Goal: Complete application form

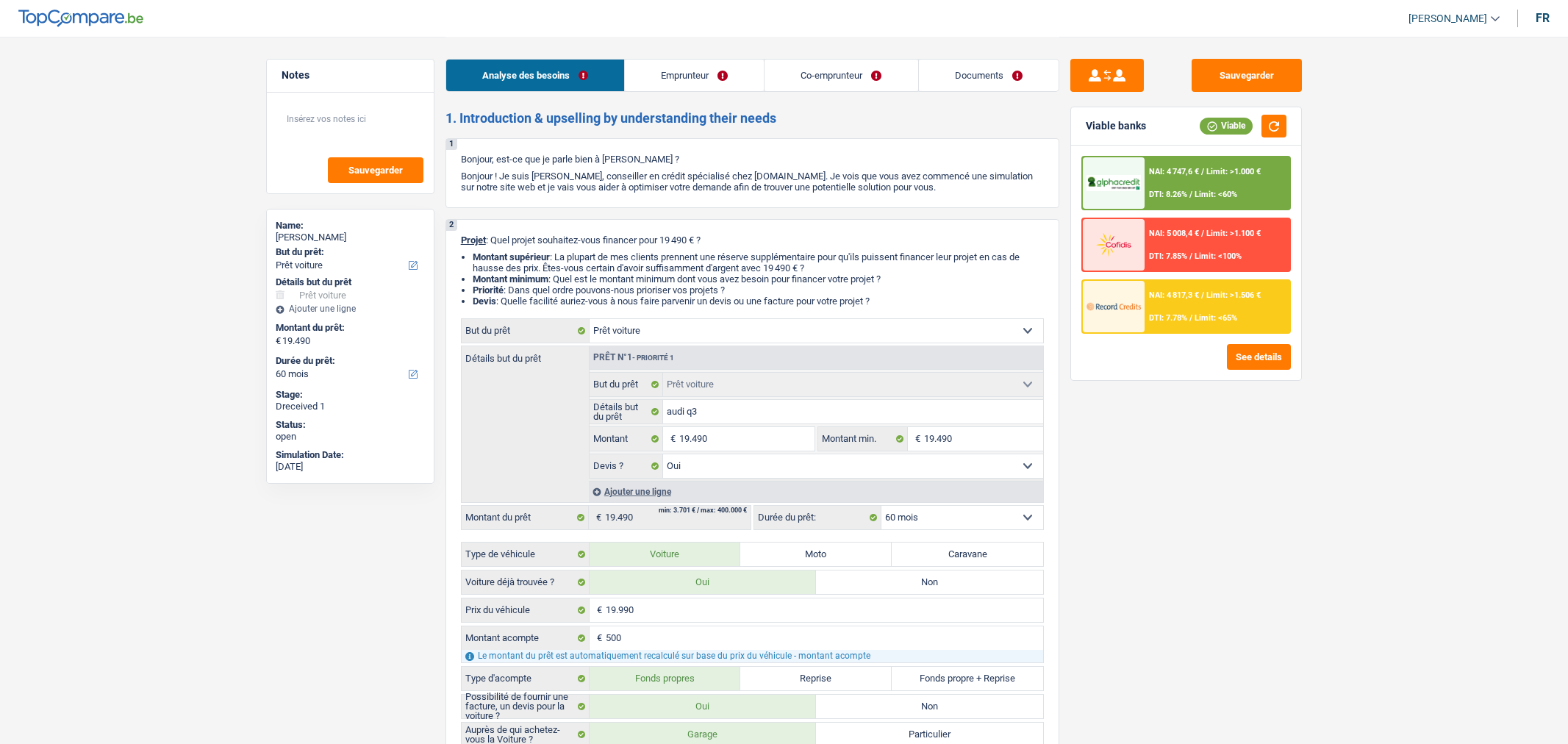
select select "car"
select select "60"
select select "car"
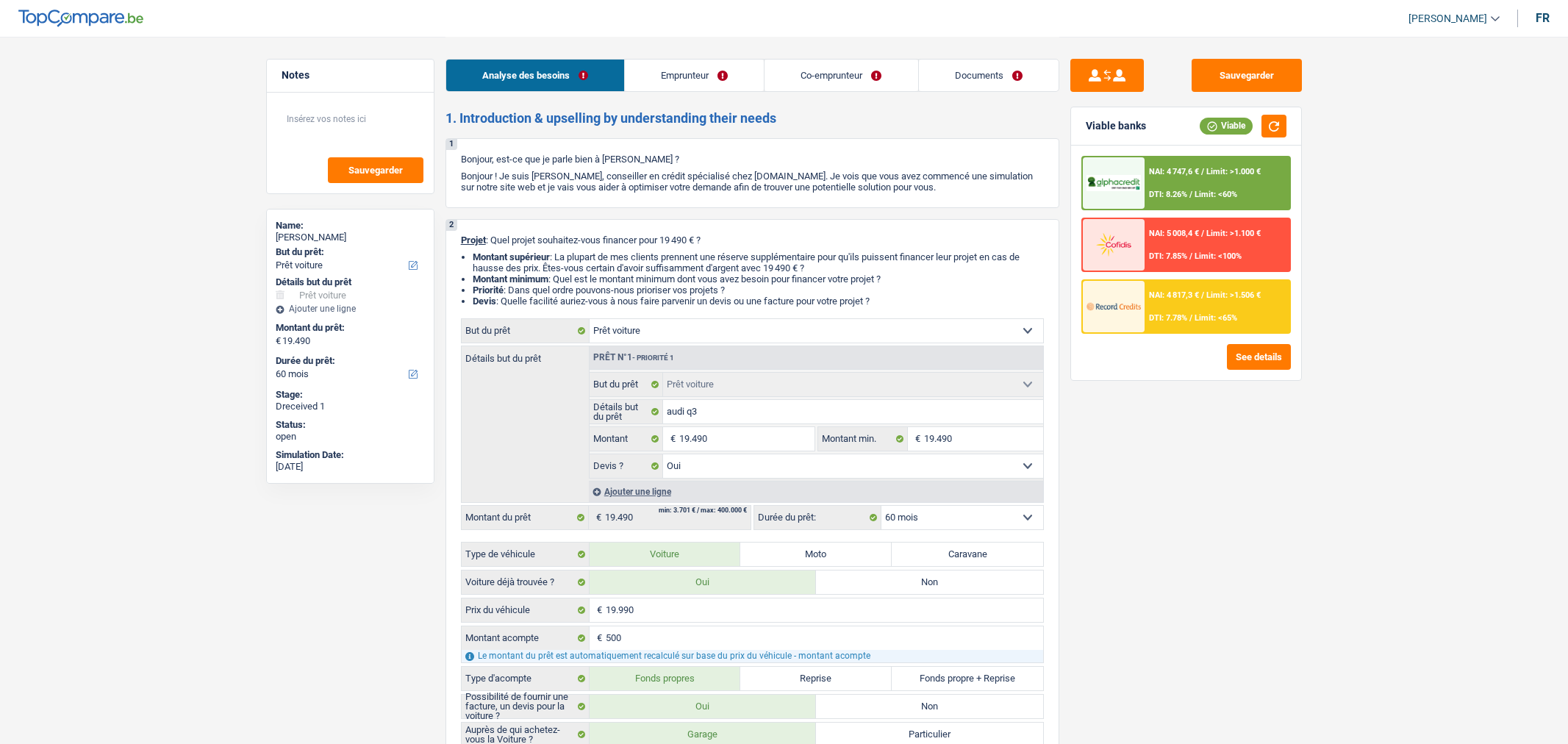
select select "yes"
select select "60"
select select "retired"
select select "pension"
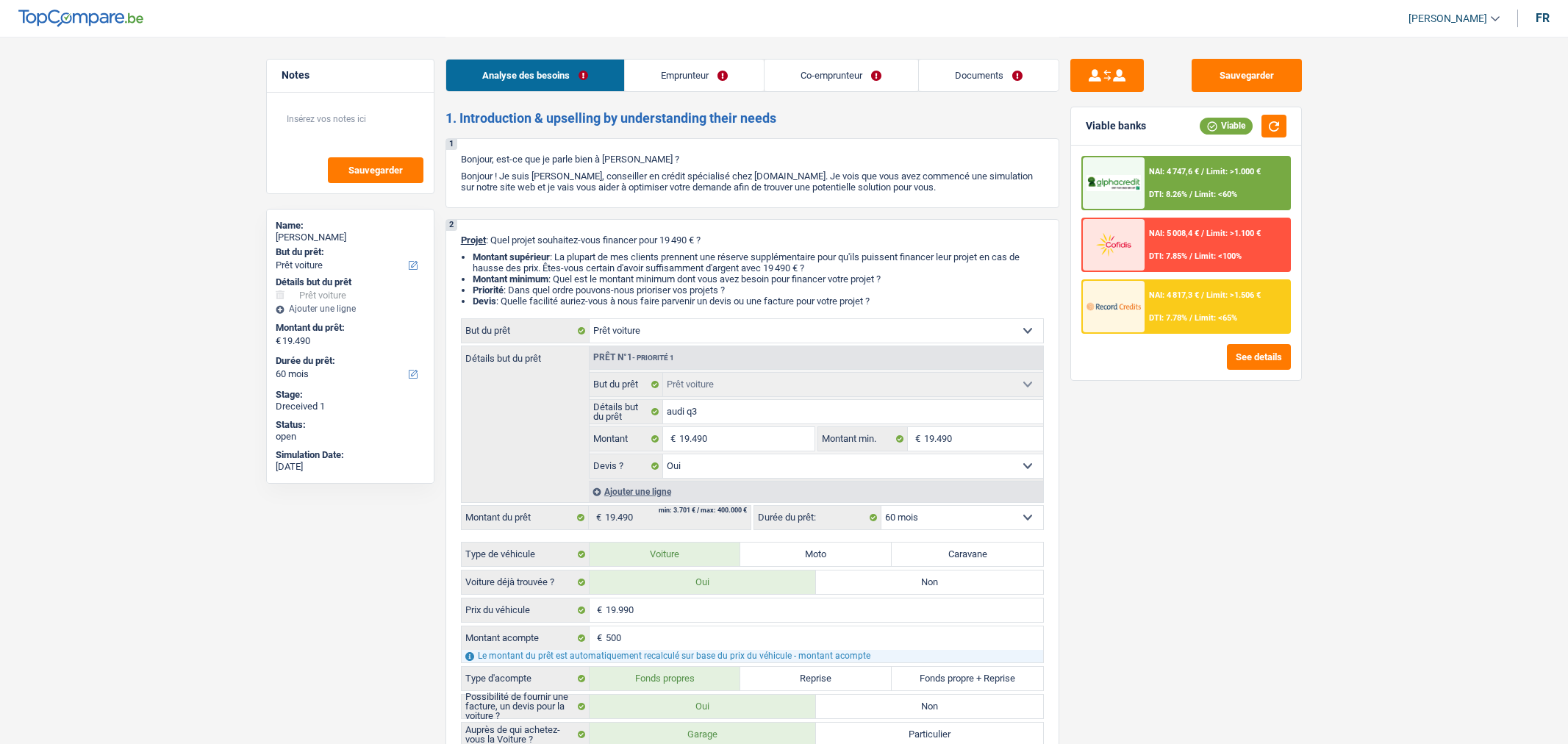
select select "rentalIncome"
select select "pension"
select select "rentalIncome"
select select "ownerWithoutMortgage"
select select "car"
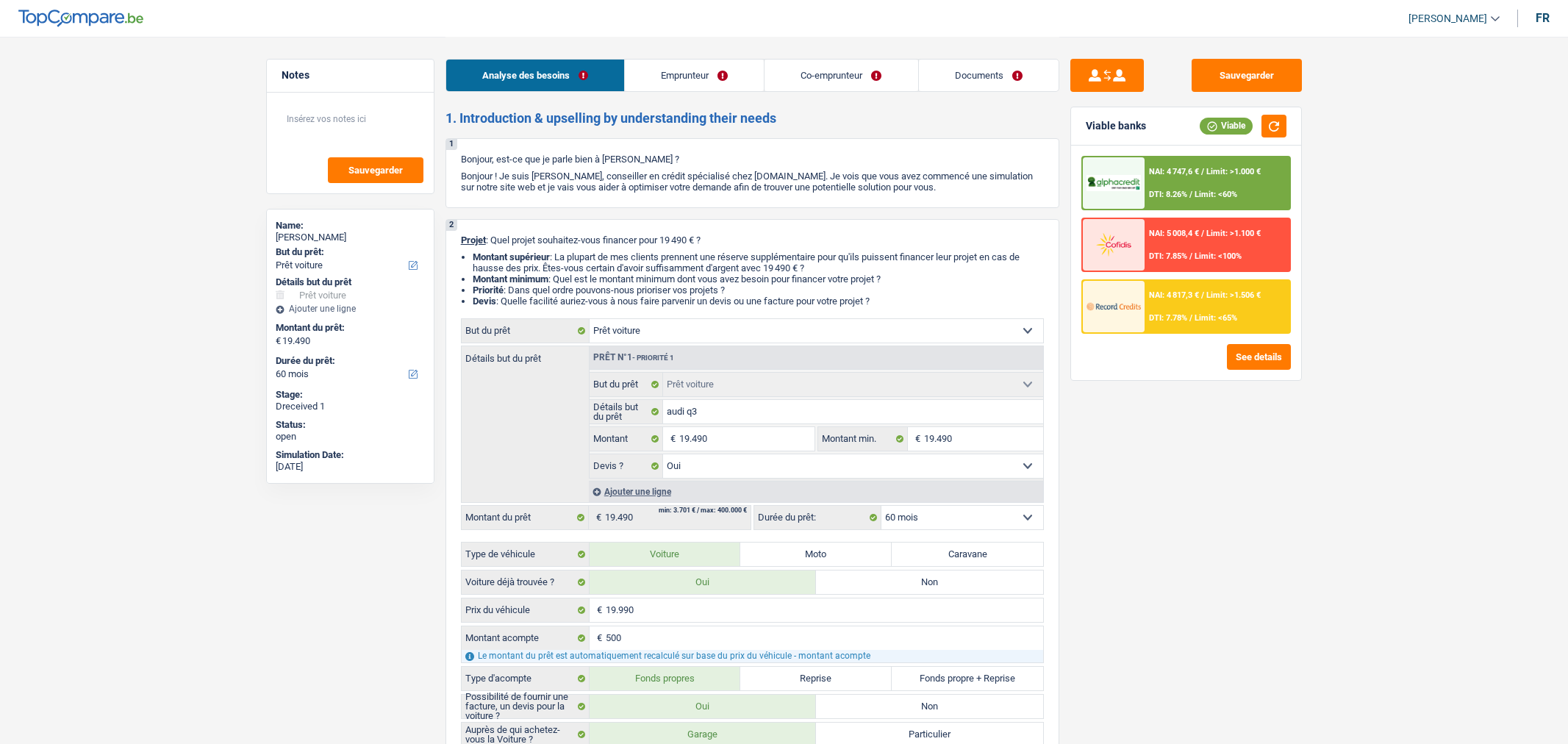
select select "car"
select select "yes"
select select "60"
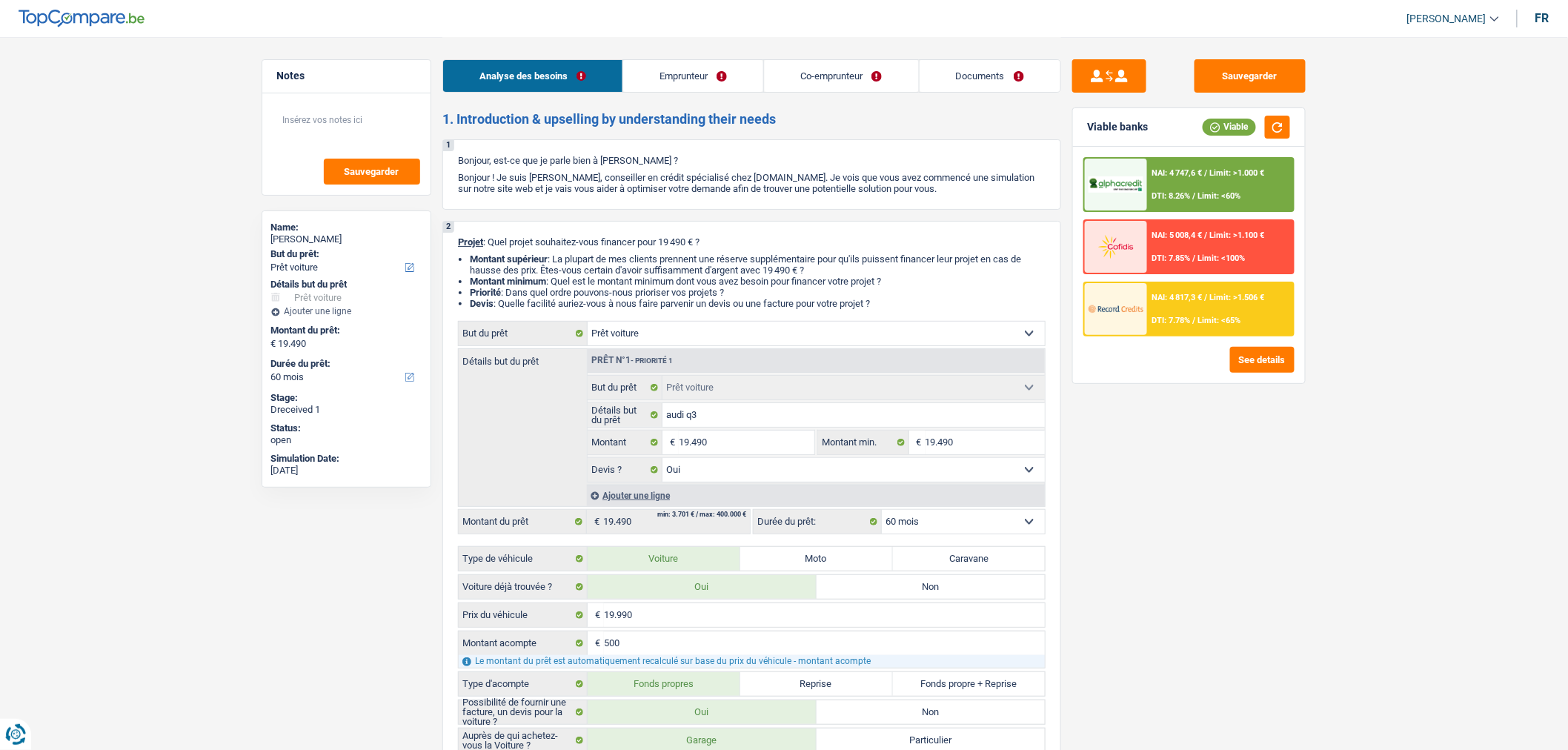
click at [998, 74] on link "Documents" at bounding box center [990, 75] width 141 height 32
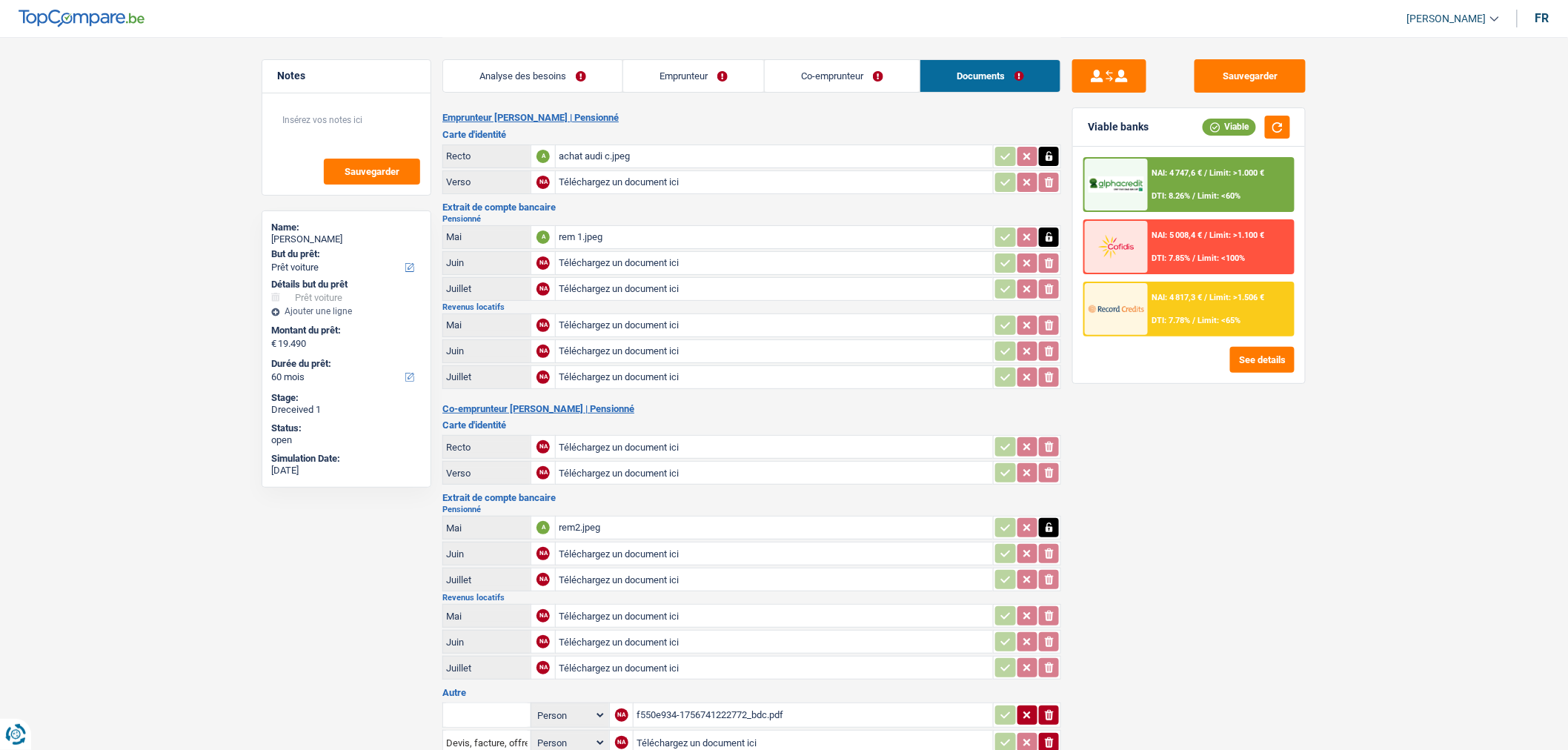
click at [1410, 494] on main "Notes Sauvegarder Name: [PERSON_NAME] But du prêt: Confort maison: meubles, tex…" at bounding box center [784, 576] width 1568 height 1151
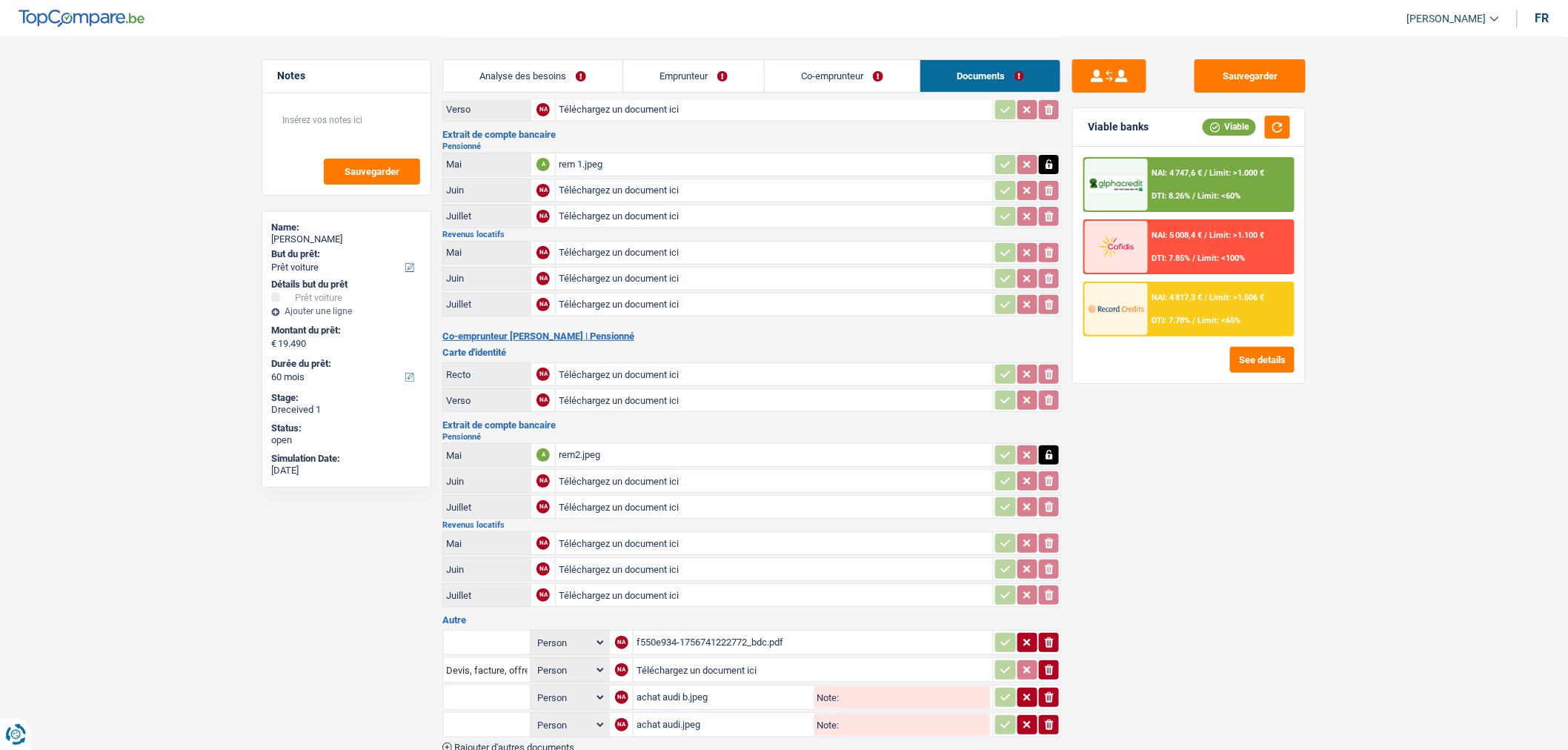
scroll to position [404, 0]
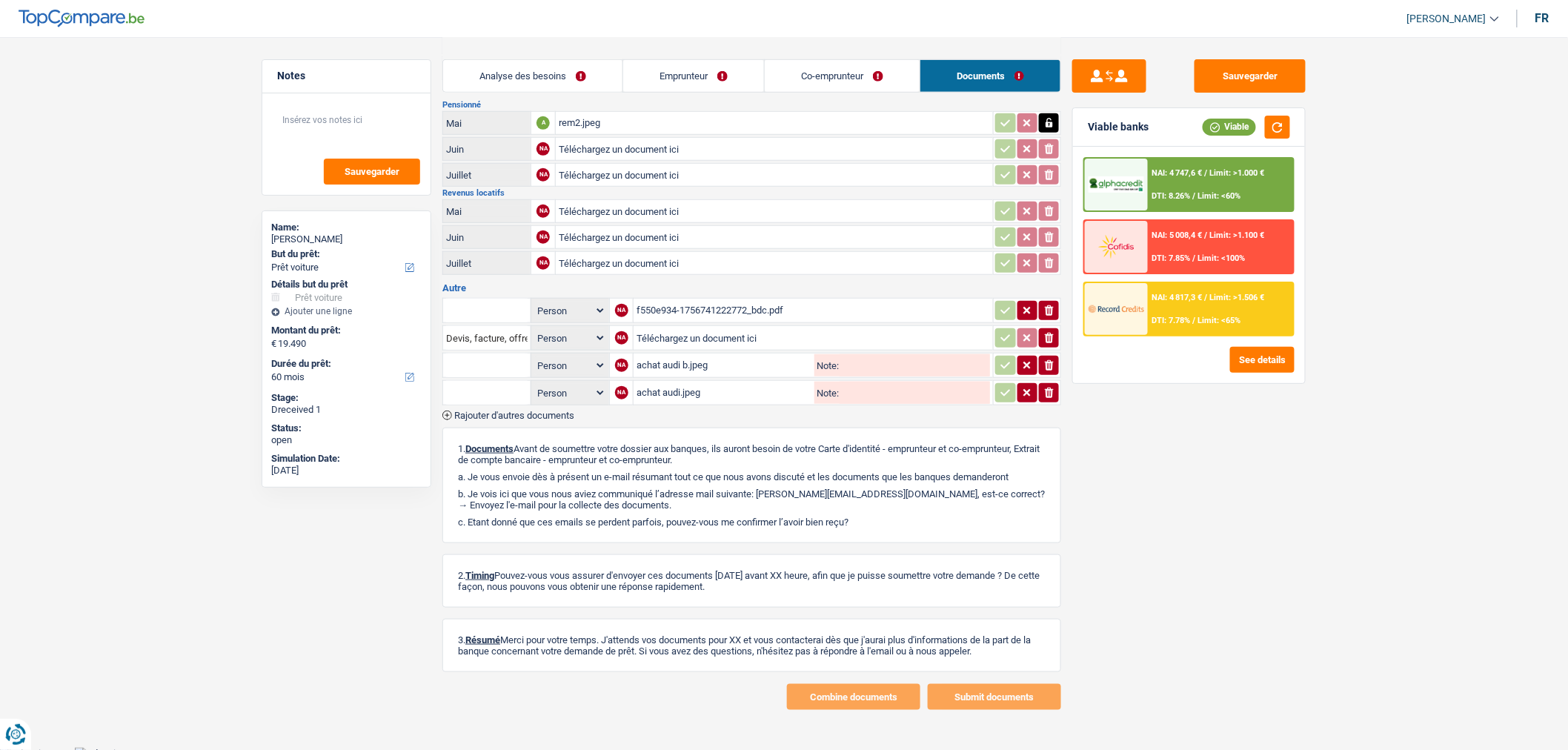
click at [1366, 583] on main "Notes Sauvegarder Name: [PERSON_NAME] But du prêt: Confort maison: meubles, tex…" at bounding box center [784, 171] width 1568 height 1151
click at [552, 410] on span "Rajouter d'autres documents" at bounding box center [514, 415] width 120 height 10
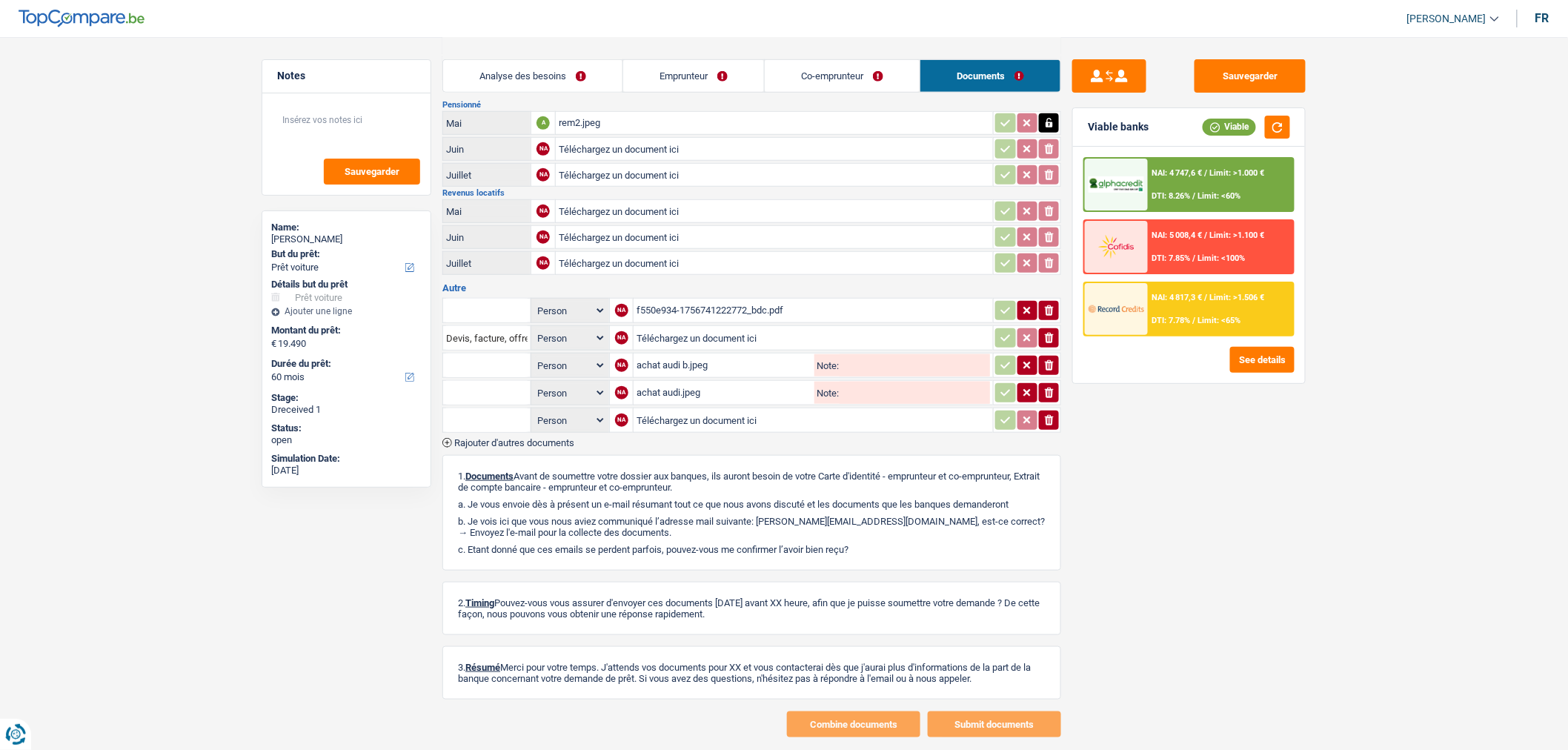
click at [546, 438] on span "Rajouter d'autres documents" at bounding box center [514, 443] width 120 height 10
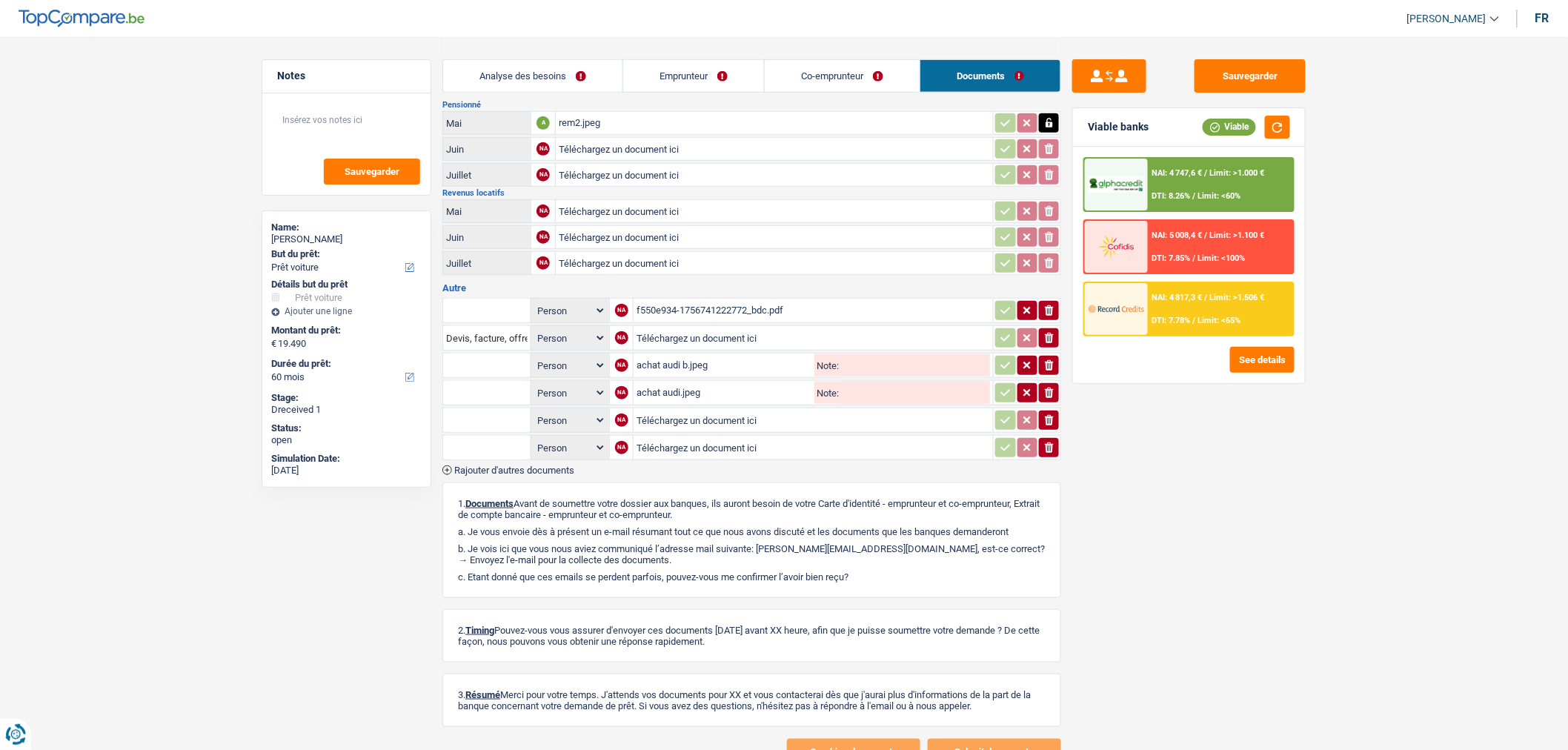
click at [544, 465] on span "Rajouter d'autres documents" at bounding box center [514, 470] width 120 height 10
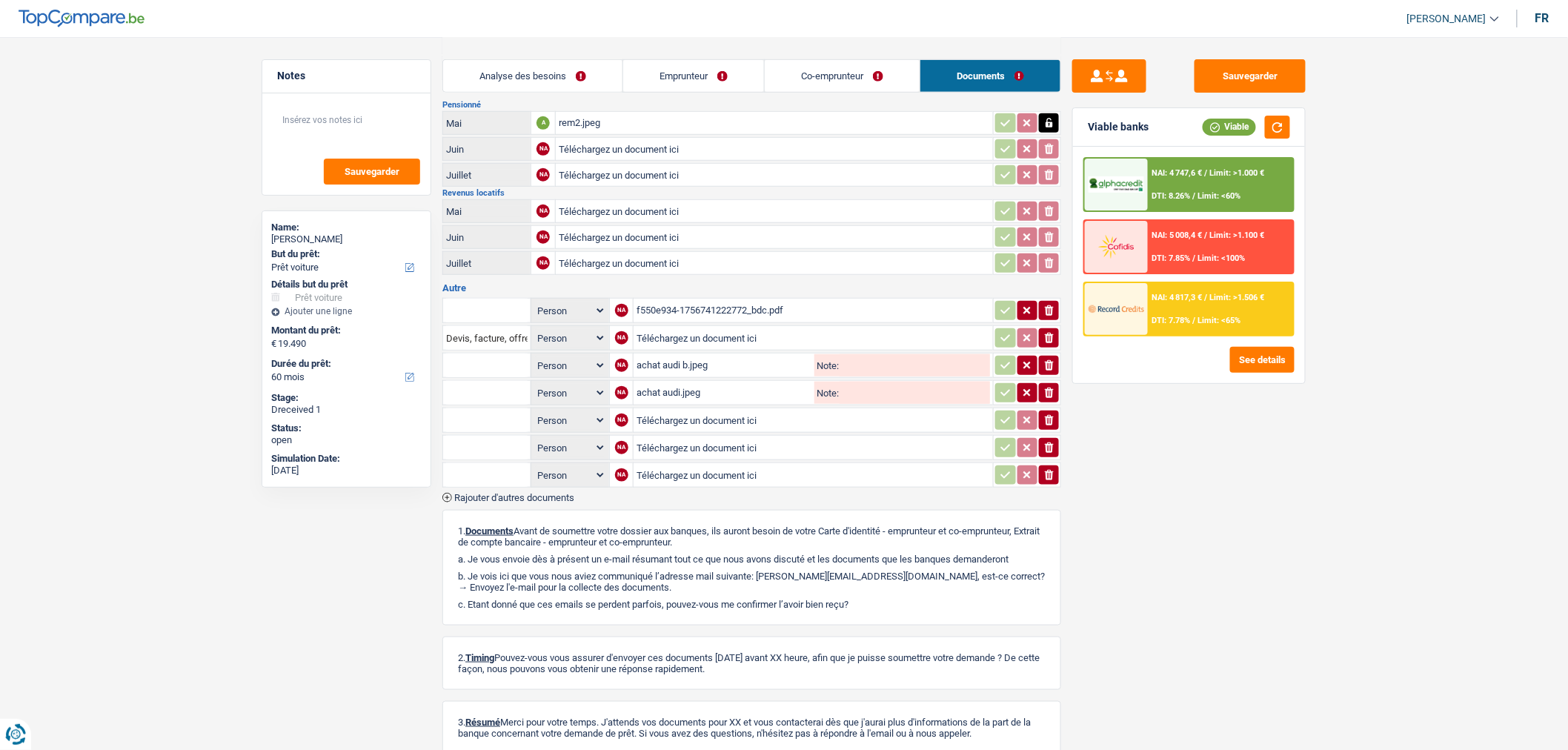
click at [542, 493] on span "Rajouter d'autres documents" at bounding box center [514, 498] width 120 height 10
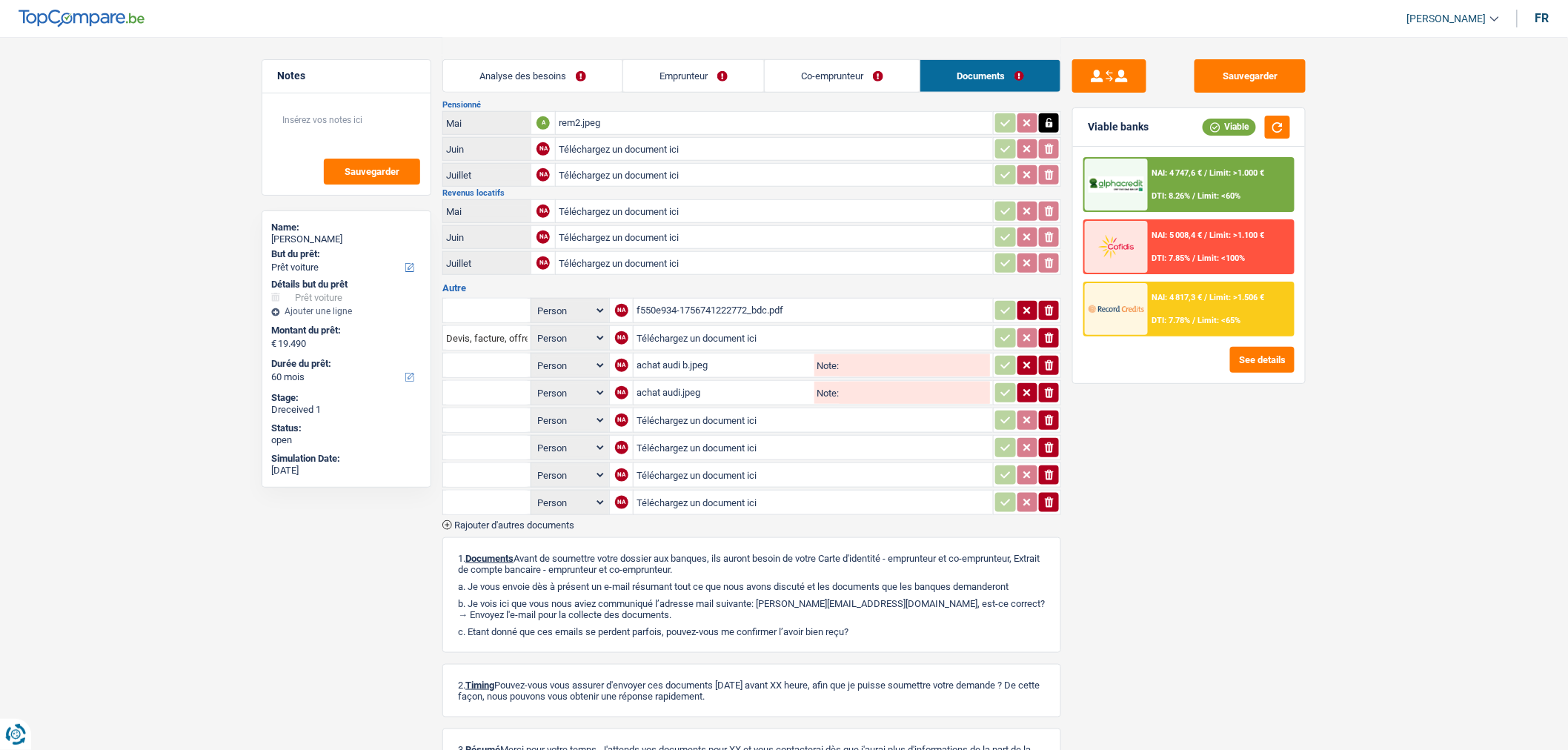
click at [543, 520] on span "Rajouter d'autres documents" at bounding box center [514, 525] width 120 height 10
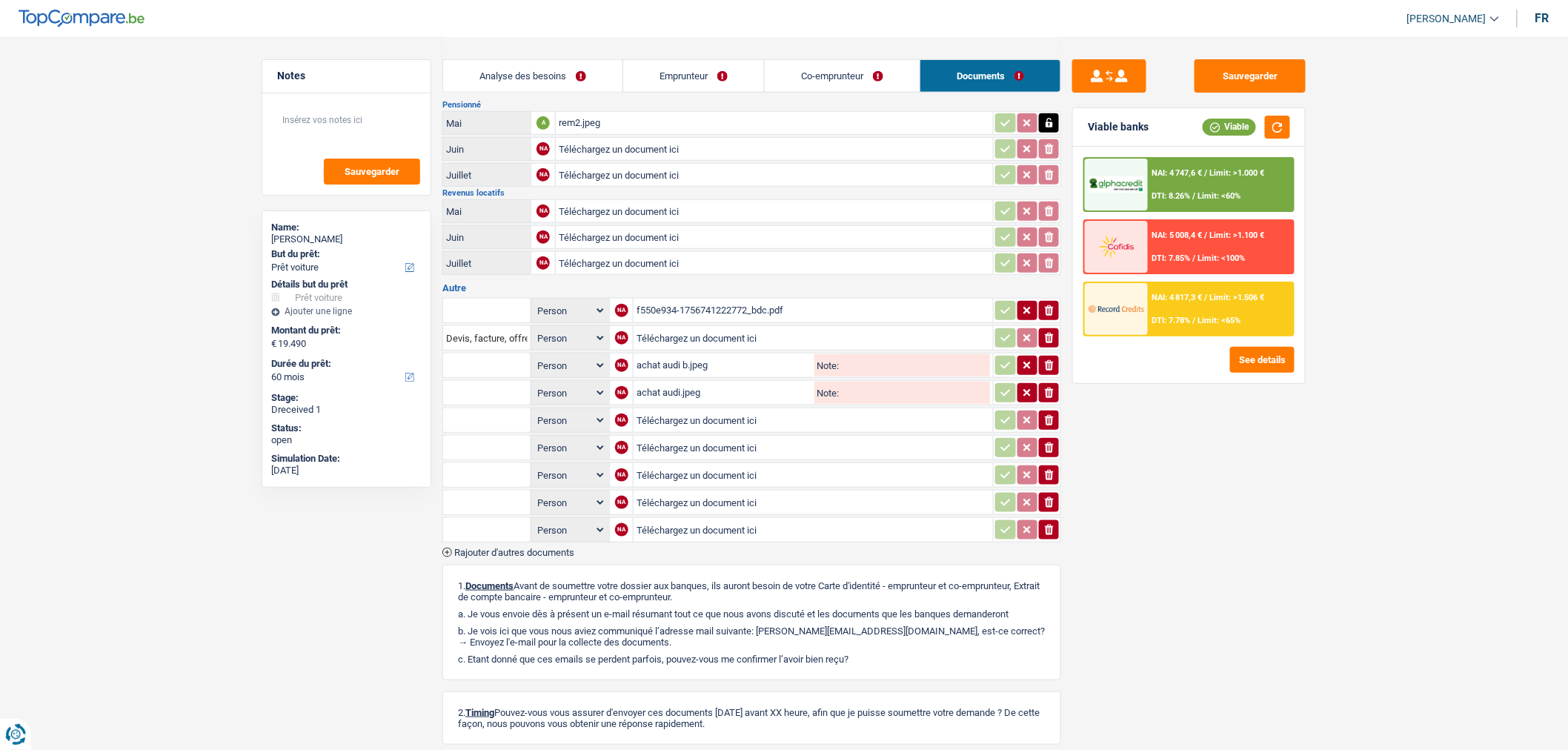
click at [729, 409] on input "Téléchargez un document ici" at bounding box center [813, 420] width 353 height 22
type input "C:\fakepath\Detail-ING-Bankieren_[FINANCIAL_ID]_[DATE]_jab5uz2ppc.pdf"
click at [674, 436] on input "Téléchargez un document ici" at bounding box center [813, 447] width 353 height 22
type input "C:\fakepath\Detail-ING-Bankieren_[FINANCIAL_ID]_[DATE]_0te9i3xwmo.pdf"
click at [693, 464] on input "Téléchargez un document ici" at bounding box center [813, 475] width 353 height 22
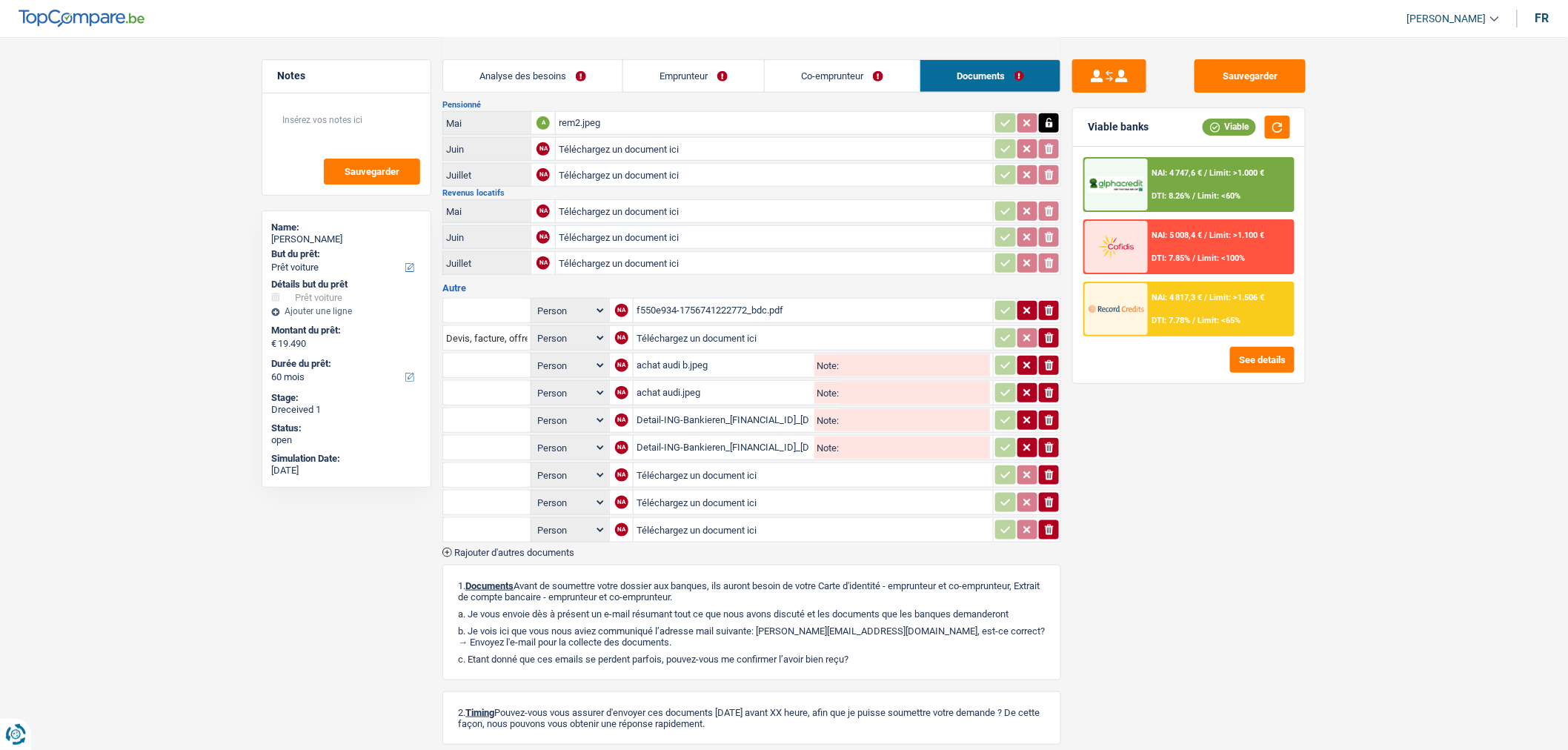
type input "C:\fakepath\Detail-ING-Bankieren_[FINANCIAL_ID]_[DATE]_vz6ucu3b74.pdf"
click at [754, 491] on input "Téléchargez un document ici" at bounding box center [813, 502] width 353 height 22
type input "C:\fakepath\Detail-ING-Bankieren_[FINANCIAL_ID]_[DATE]_1yyz6iw0s0.pdf"
click at [713, 519] on input "Téléchargez un document ici" at bounding box center [813, 530] width 353 height 22
type input "C:\fakepath\Detail-ING-Bankieren_[FINANCIAL_ID]_[DATE]_clc292en28.pdf"
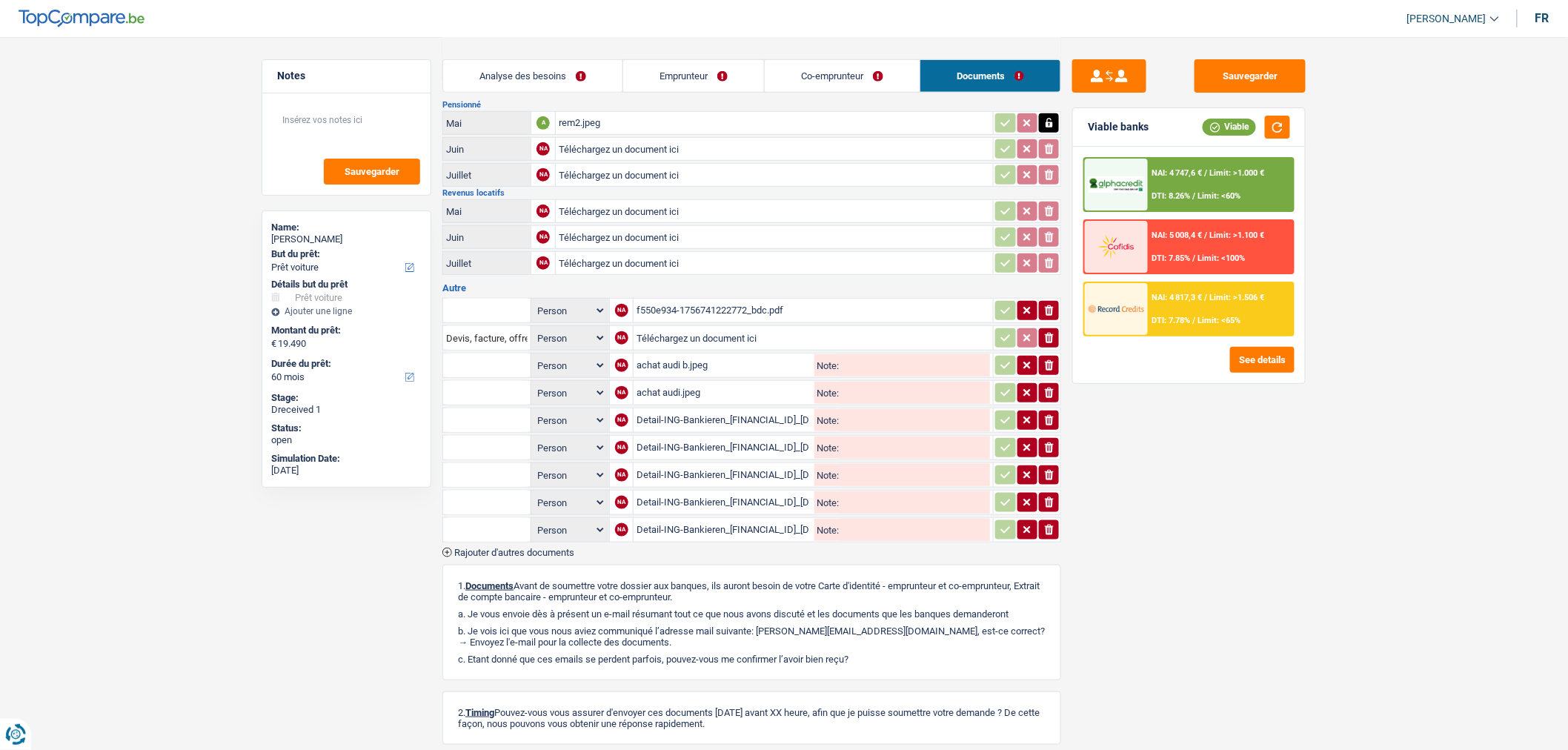
click at [536, 548] on span "Rajouter d'autres documents" at bounding box center [514, 553] width 120 height 10
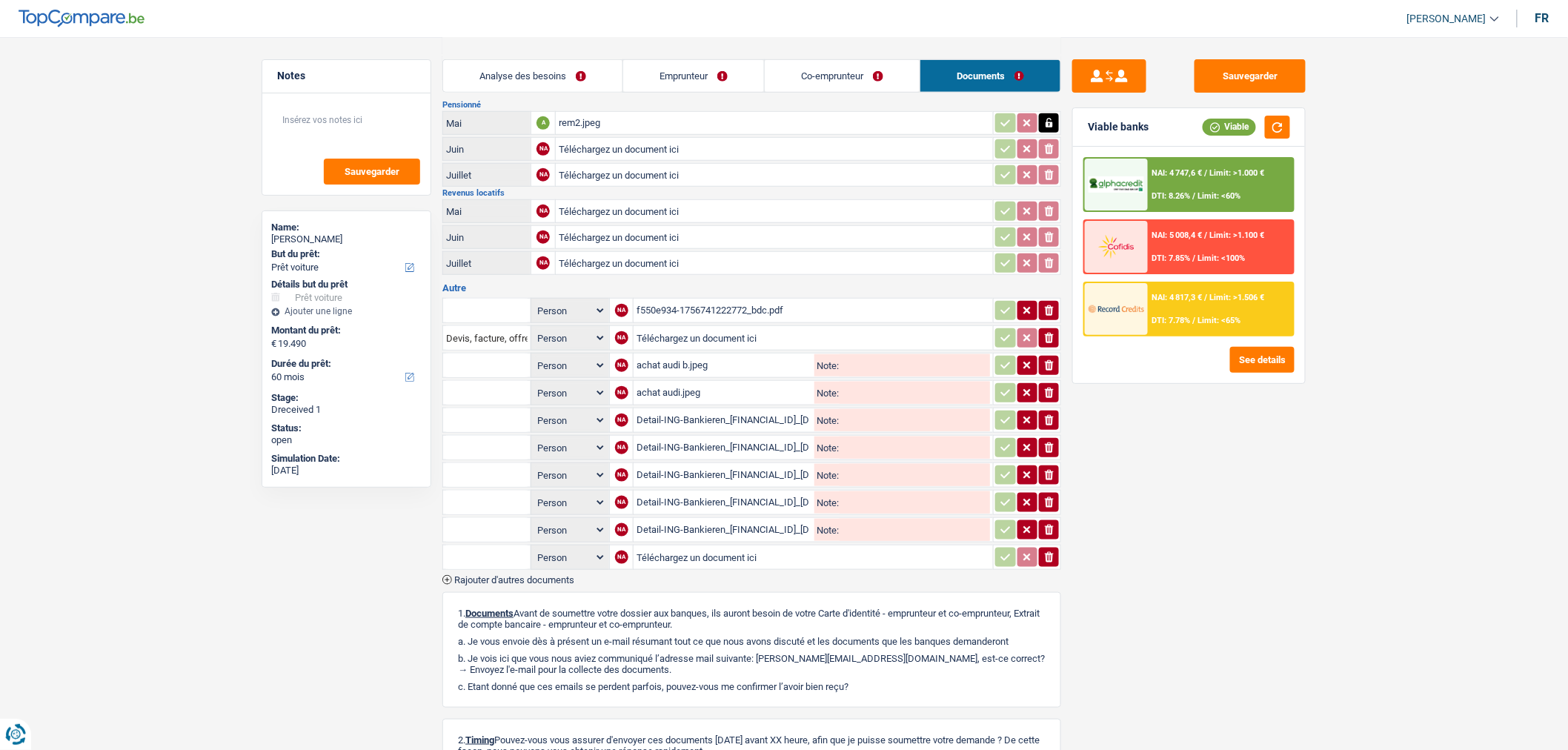
click at [770, 546] on input "Téléchargez un document ici" at bounding box center [813, 556] width 353 height 22
type input "C:\fakepath\Detail-ING-Bankieren_[FINANCIAL_ID]_[DATE]_1jx6f298vk.pdf"
click at [513, 410] on input "text" at bounding box center [486, 420] width 82 height 24
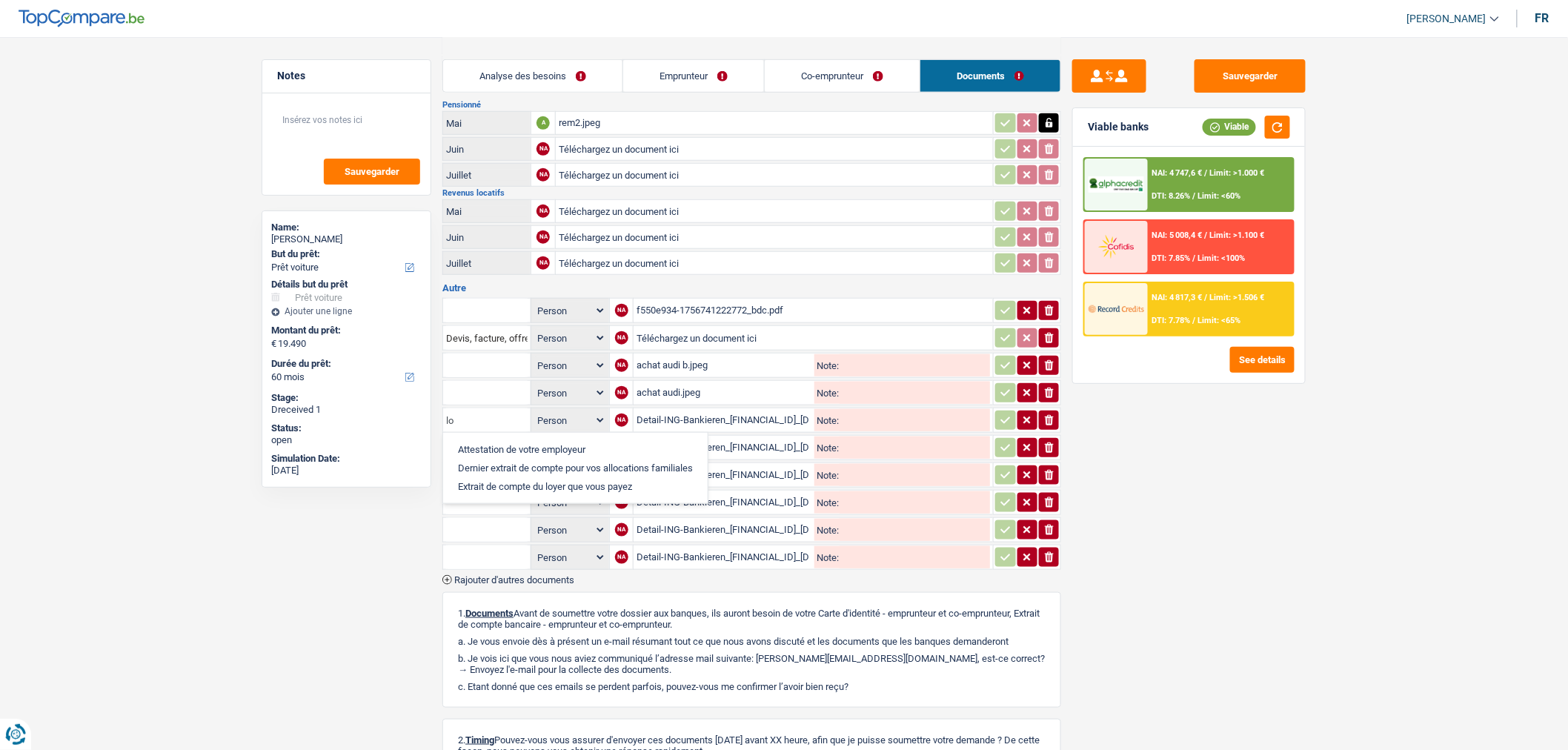
type input "l"
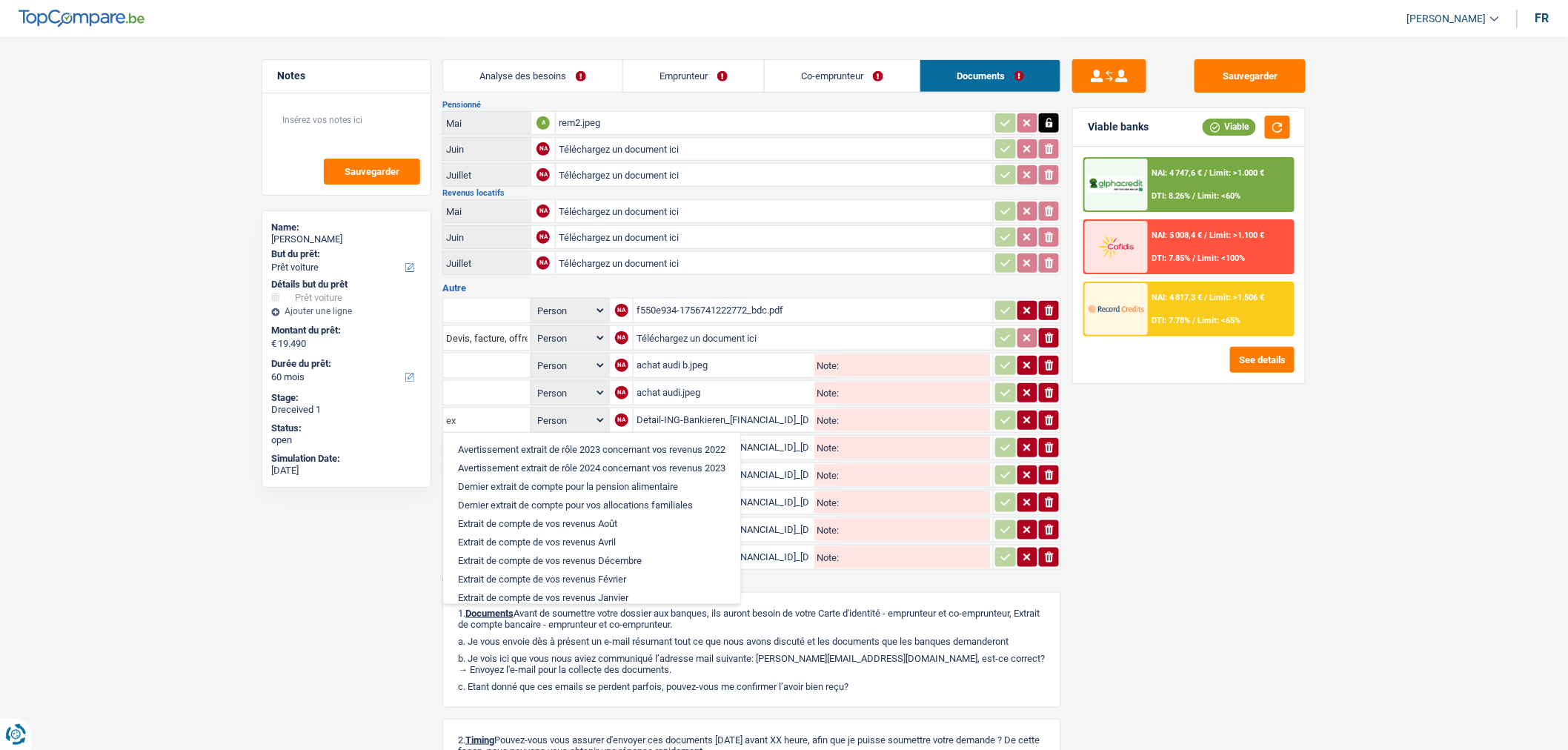
type input "ex"
click at [1324, 573] on main "Notes Sauvegarder Name: [PERSON_NAME] But du prêt: Confort maison: meubles, tex…" at bounding box center [784, 253] width 1568 height 1316
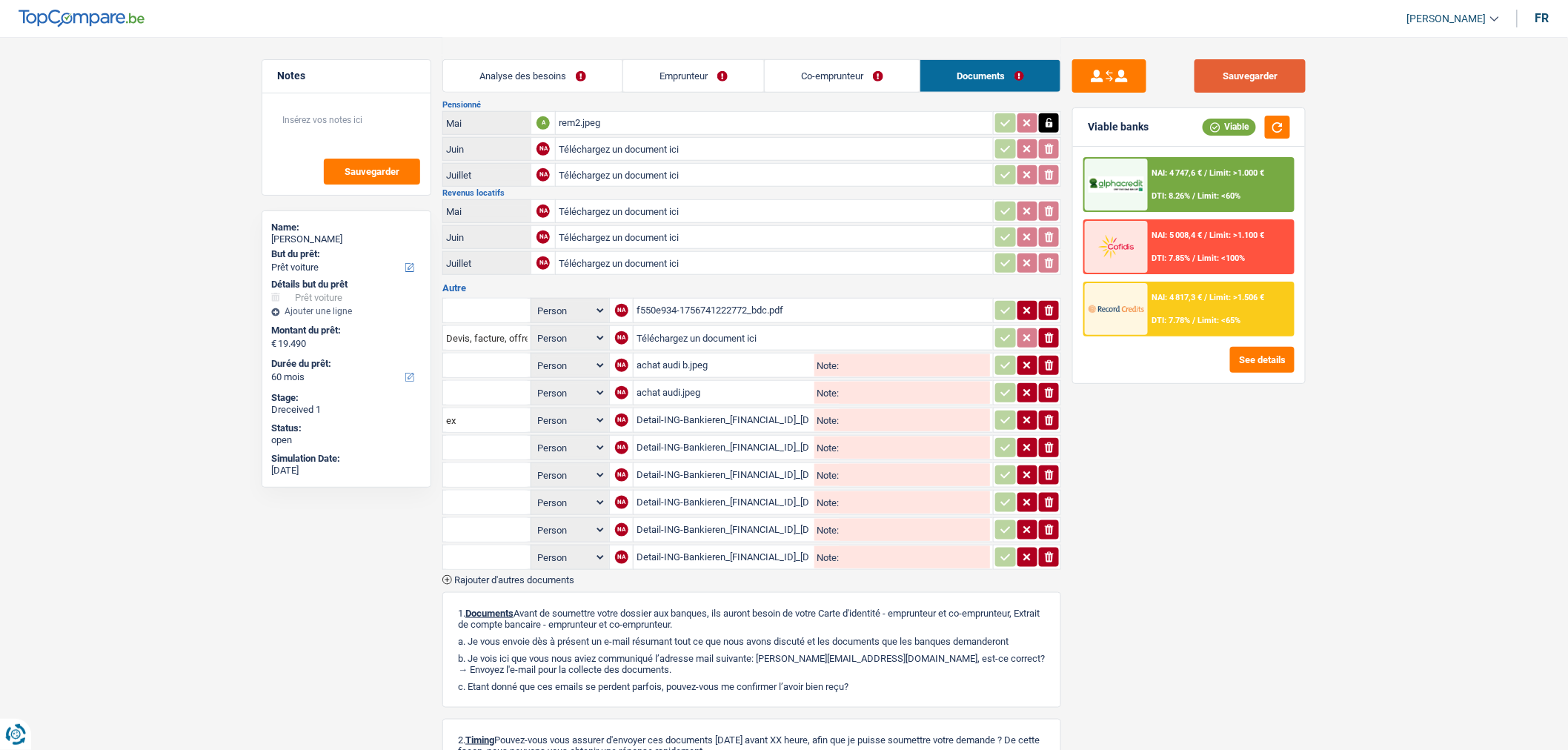
click at [1253, 69] on button "Sauvegarder" at bounding box center [1250, 76] width 111 height 34
